Goal: Information Seeking & Learning: Check status

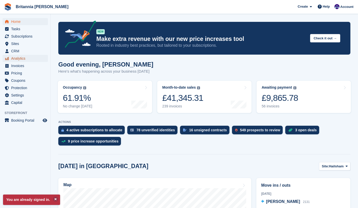
click at [24, 60] on span "Analytics" at bounding box center [26, 58] width 30 height 7
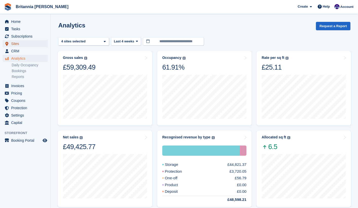
click at [18, 42] on span "Sites" at bounding box center [26, 43] width 30 height 7
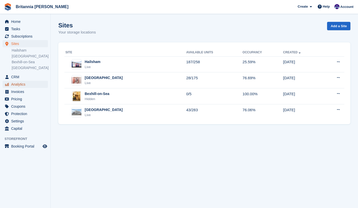
click at [20, 85] on span "Analytics" at bounding box center [26, 84] width 30 height 7
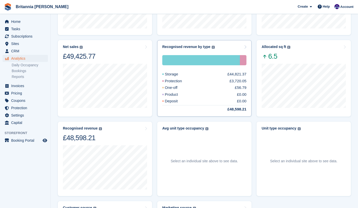
scroll to position [174, 0]
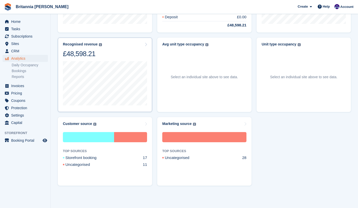
click at [118, 52] on div "Recognised revenue The sum of all finalised invoices, after discount and exclud…" at bounding box center [105, 50] width 84 height 16
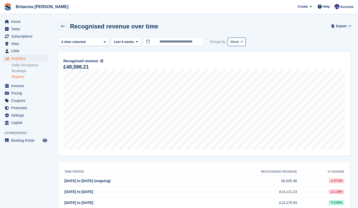
click at [233, 43] on span "Week" at bounding box center [235, 41] width 9 height 5
click at [236, 72] on link "Month" at bounding box center [252, 71] width 44 height 9
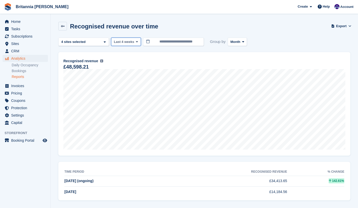
click at [129, 41] on span "Last 4 weeks" at bounding box center [124, 41] width 20 height 5
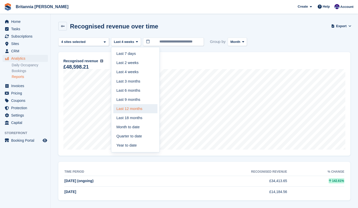
click at [128, 108] on link "Last 12 months" at bounding box center [135, 108] width 44 height 9
